Goal: Task Accomplishment & Management: Complete application form

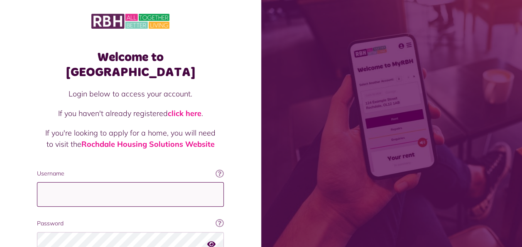
type input "**********"
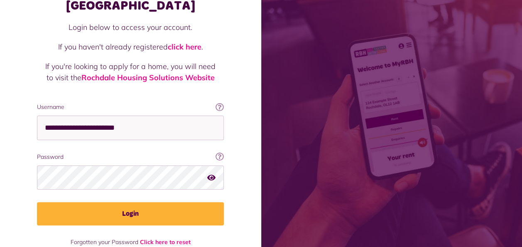
scroll to position [72, 0]
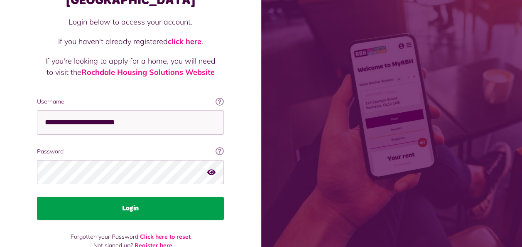
click at [191, 198] on button "Login" at bounding box center [130, 208] width 187 height 23
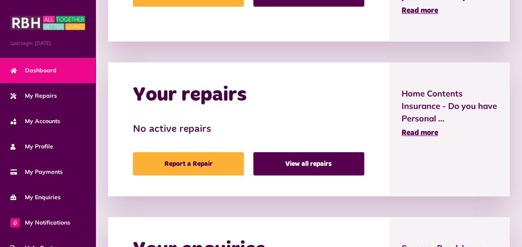
scroll to position [393, 0]
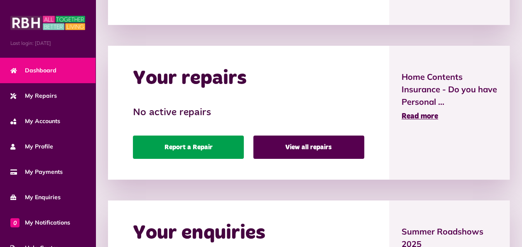
click at [197, 158] on link "Report a Repair" at bounding box center [188, 146] width 111 height 23
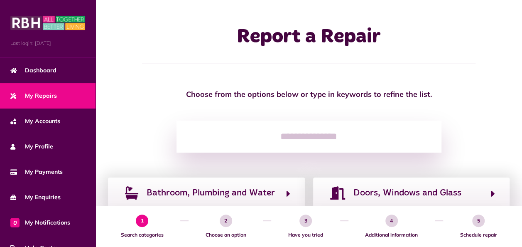
click at [200, 133] on input "search" at bounding box center [309, 136] width 265 height 32
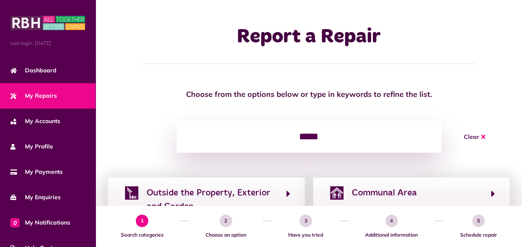
click at [346, 133] on input "*****" at bounding box center [309, 136] width 265 height 32
type input "*"
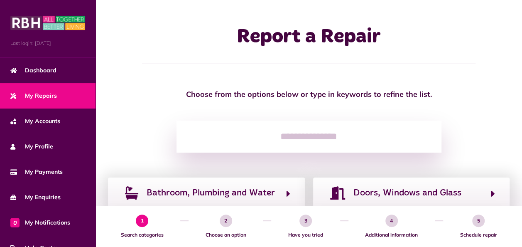
click at [326, 134] on input "search" at bounding box center [309, 136] width 265 height 32
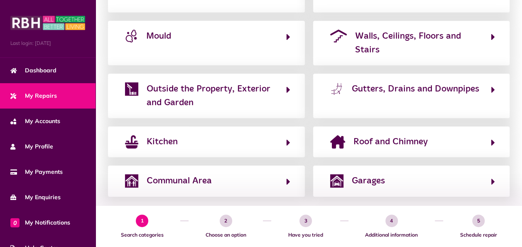
scroll to position [260, 0]
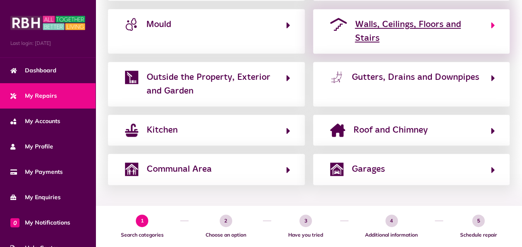
click at [360, 31] on span "Walls, Ceilings, Floors and Stairs" at bounding box center [419, 31] width 128 height 27
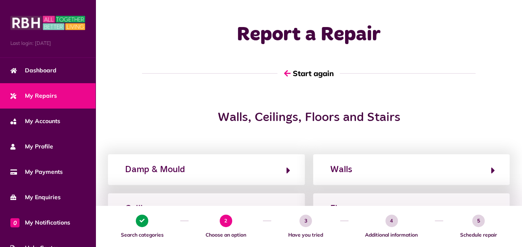
scroll to position [0, 0]
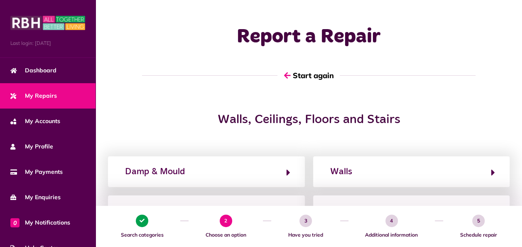
click at [520, 246] on div "1 Search categories 2 Choose an option 3 Have you tried 4 Additional informatio…" at bounding box center [309, 226] width 427 height 41
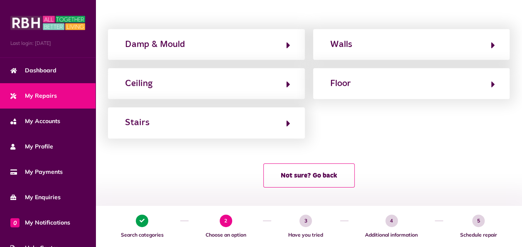
scroll to position [130, 0]
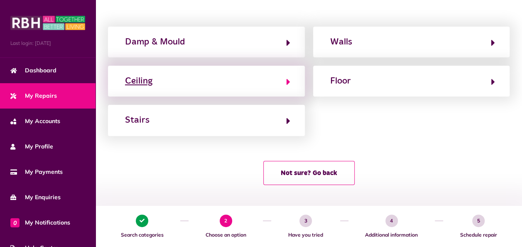
click at [288, 77] on icon "button" at bounding box center [289, 82] width 4 height 10
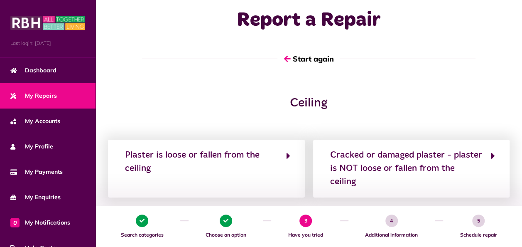
scroll to position [78, 0]
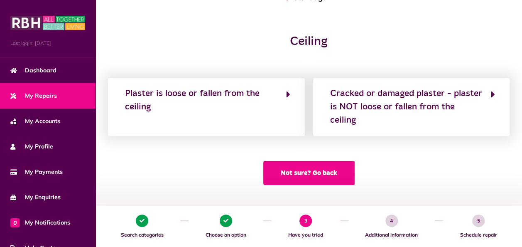
click at [339, 170] on button "Not sure? Go back" at bounding box center [308, 173] width 91 height 24
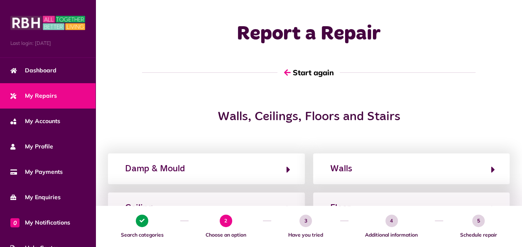
scroll to position [0, 0]
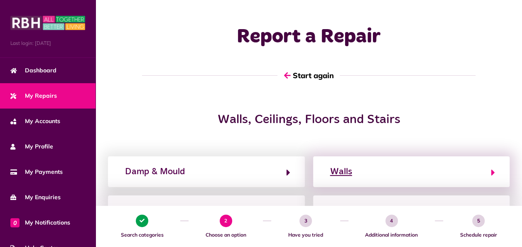
click at [341, 169] on div "Walls" at bounding box center [341, 171] width 22 height 13
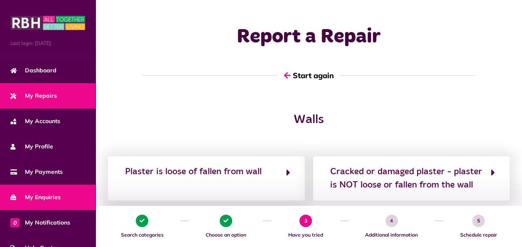
click at [44, 194] on span "My Enquiries" at bounding box center [35, 197] width 50 height 9
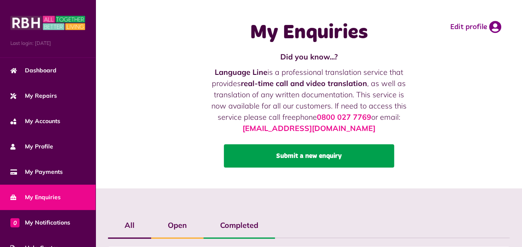
click at [277, 155] on link "Submit a new enquiry" at bounding box center [309, 155] width 170 height 23
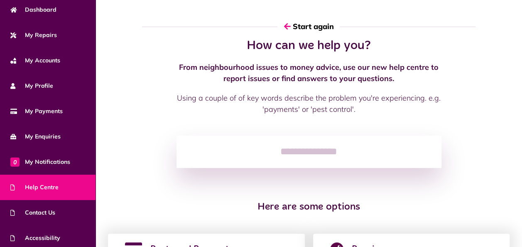
scroll to position [89, 0]
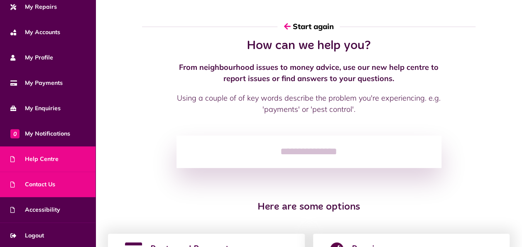
click at [46, 190] on link "Contact Us" at bounding box center [48, 184] width 96 height 25
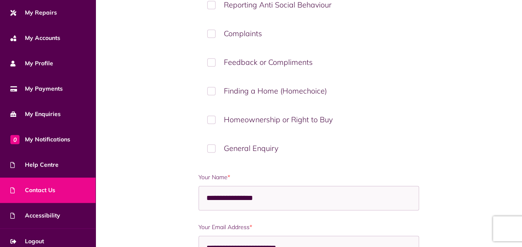
scroll to position [89, 0]
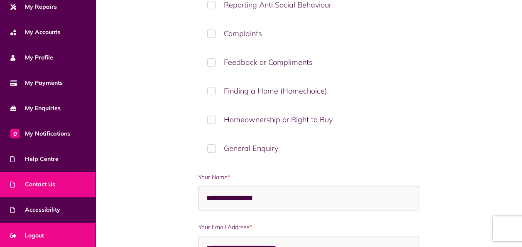
click at [34, 229] on link "Logout" at bounding box center [48, 235] width 96 height 25
